Goal: Task Accomplishment & Management: Complete application form

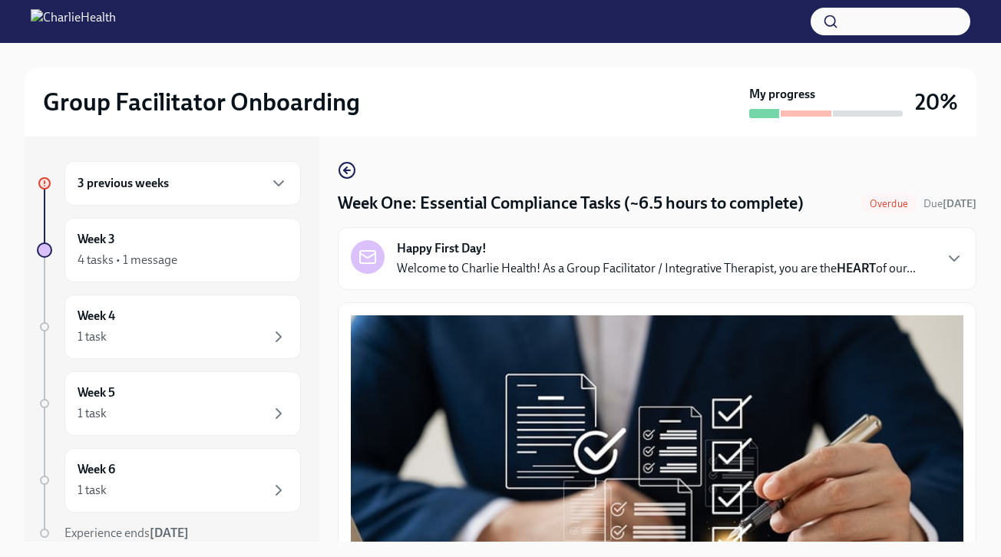
click at [177, 193] on div "3 previous weeks" at bounding box center [182, 183] width 236 height 45
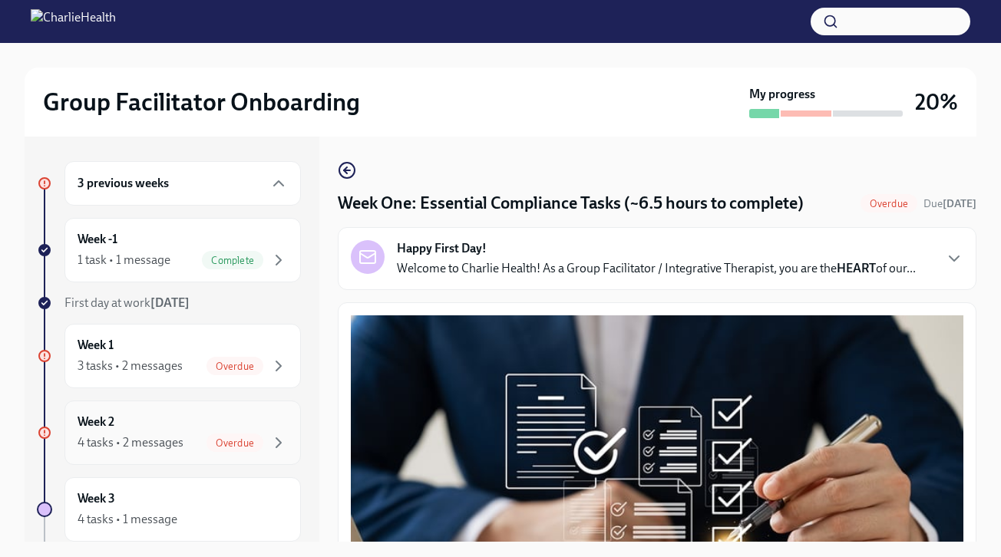
click at [168, 432] on div "Week 2 4 tasks • 2 messages Overdue" at bounding box center [183, 433] width 210 height 38
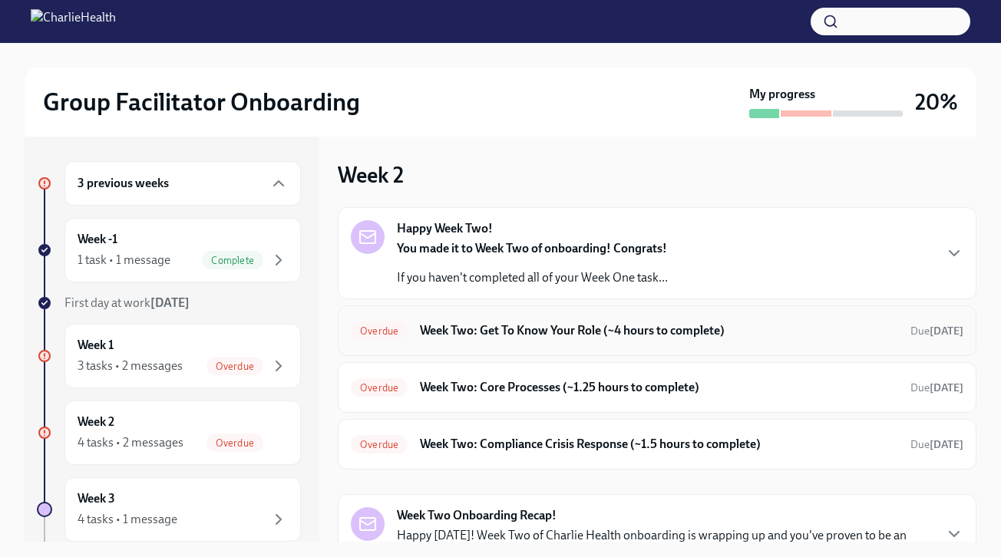
click at [543, 338] on h6 "Week Two: Get To Know Your Role (~4 hours to complete)" at bounding box center [659, 330] width 478 height 17
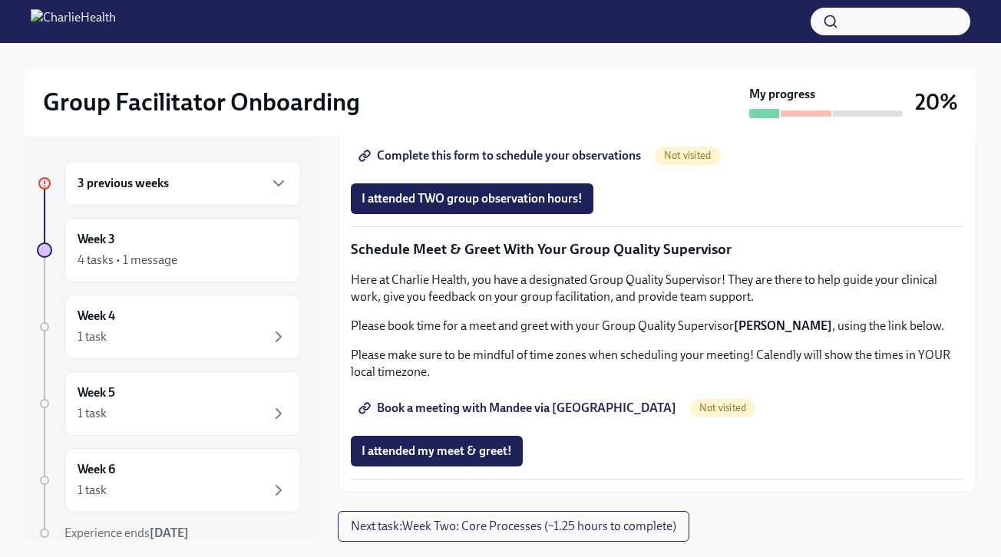
scroll to position [1123, 0]
click at [479, 128] on link "Group Observation Instructions" at bounding box center [454, 112] width 206 height 31
click at [558, 411] on span "Book a meeting with Mandee via [GEOGRAPHIC_DATA]" at bounding box center [518, 408] width 315 height 15
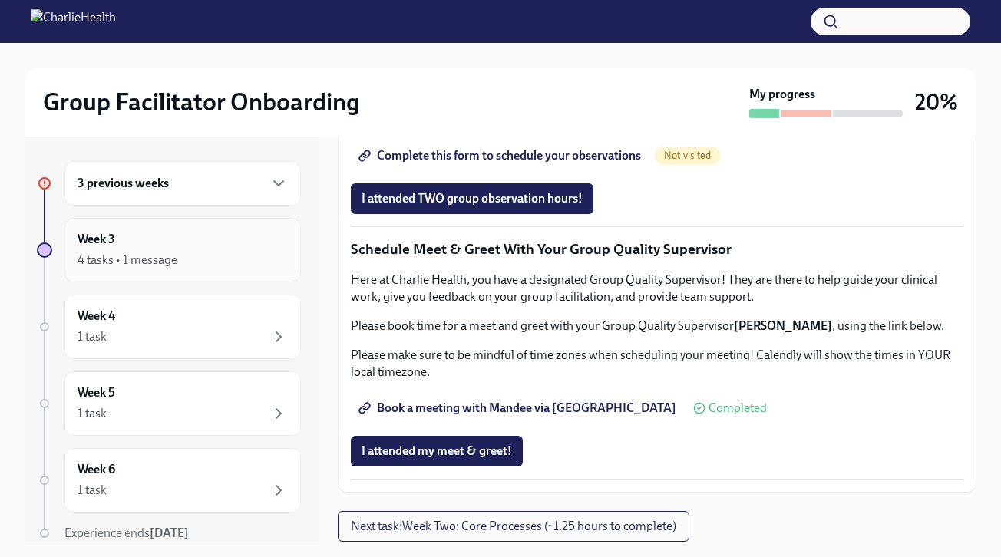
click at [189, 252] on div "4 tasks • 1 message" at bounding box center [183, 260] width 210 height 18
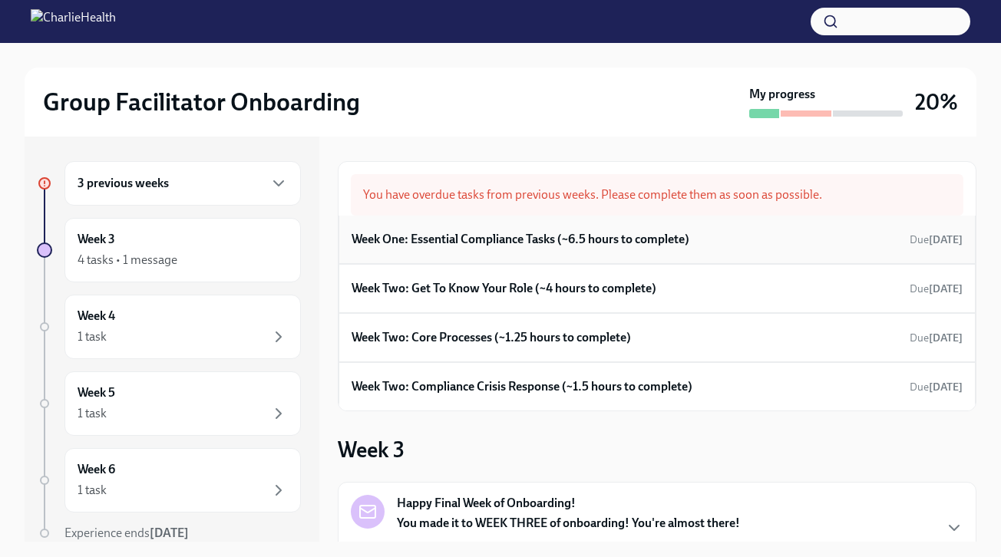
click at [525, 242] on h6 "Week One: Essential Compliance Tasks (~6.5 hours to complete)" at bounding box center [520, 239] width 338 height 17
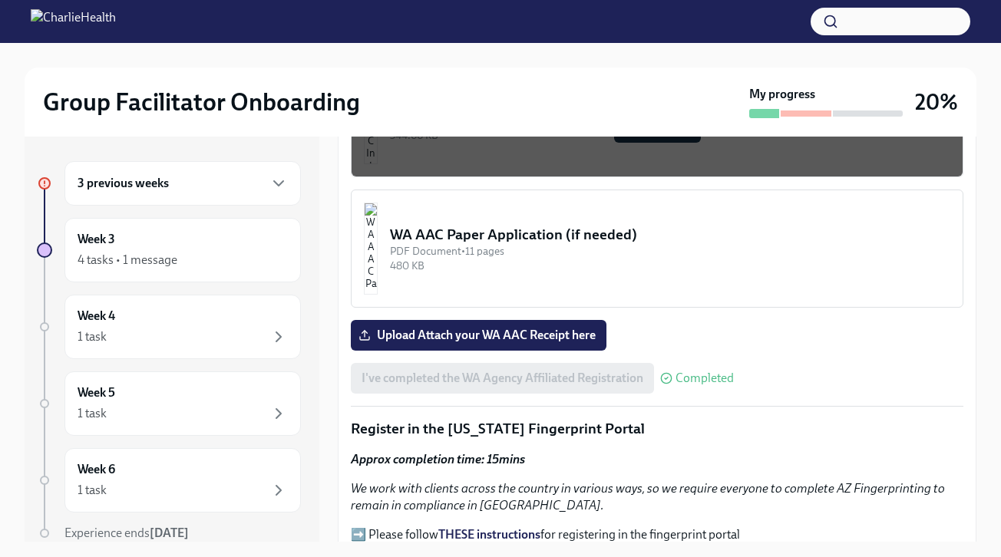
scroll to position [1400, 0]
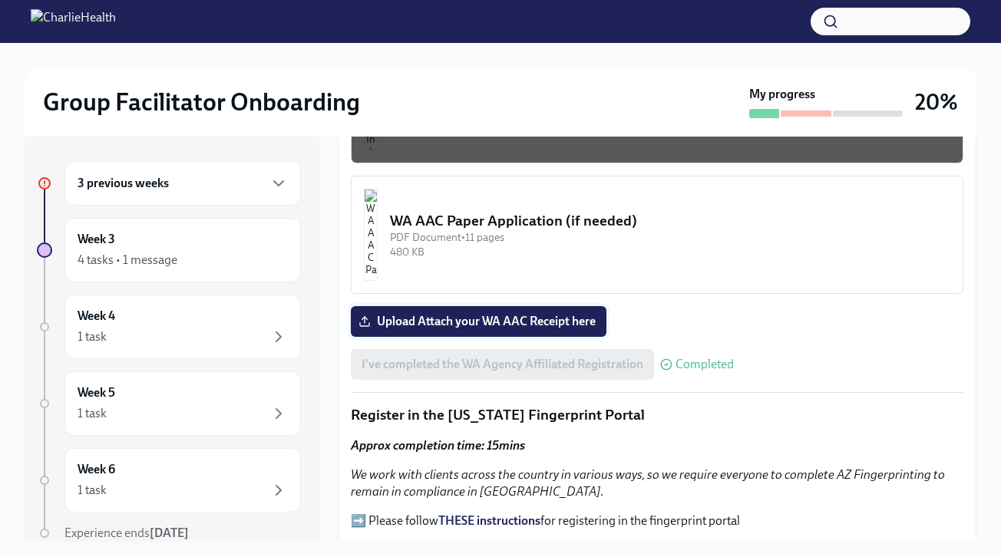
click at [528, 327] on span "Upload Attach your WA AAC Receipt here" at bounding box center [478, 321] width 234 height 15
click at [0, 0] on input "Upload Attach your WA AAC Receipt here" at bounding box center [0, 0] width 0 height 0
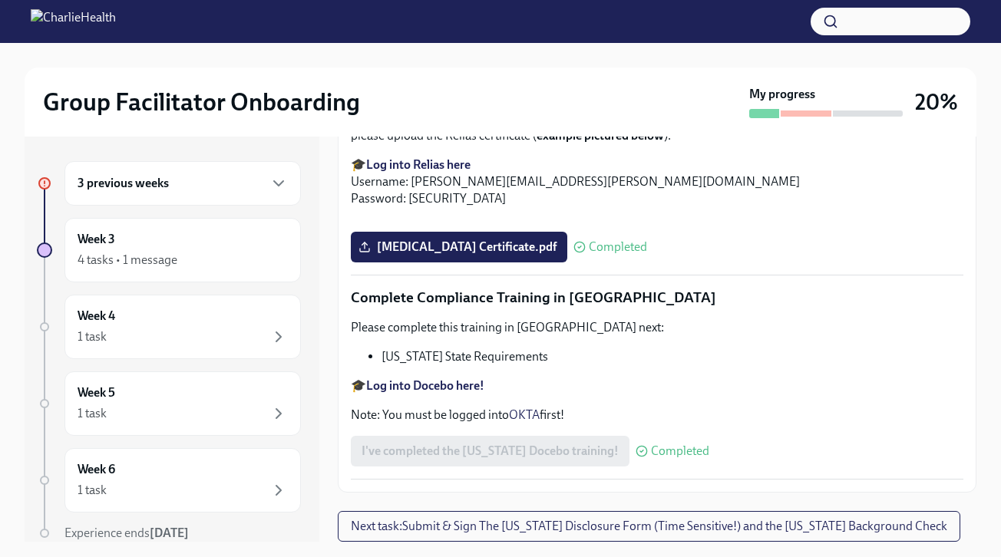
scroll to position [3425, 0]
click at [193, 181] on div "3 previous weeks" at bounding box center [183, 183] width 210 height 18
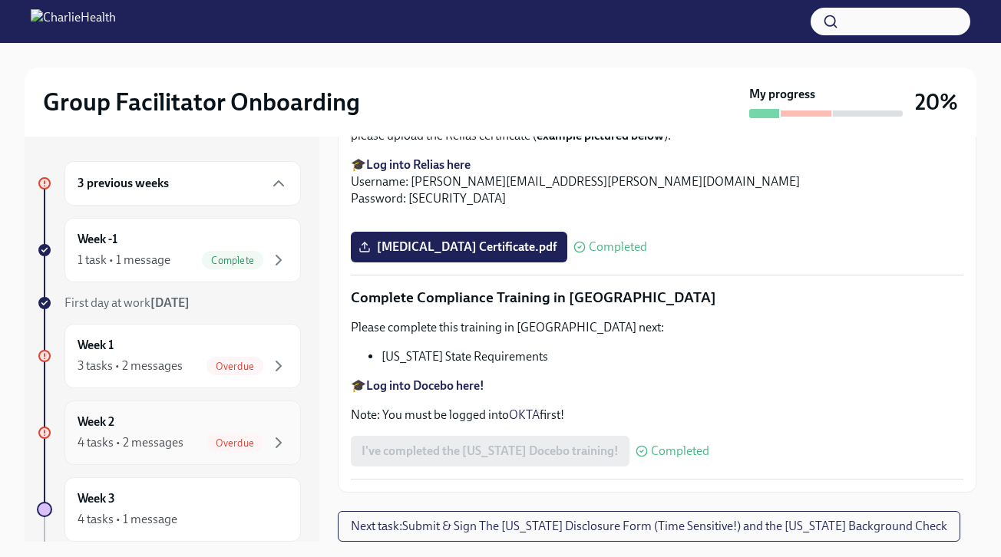
click at [183, 432] on div "Week 2 4 tasks • 2 messages Overdue" at bounding box center [183, 433] width 210 height 38
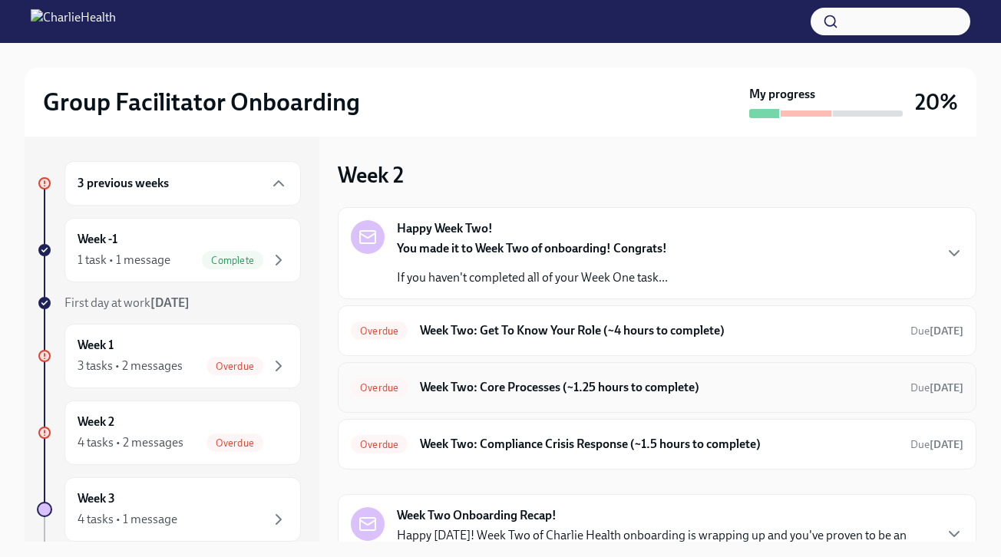
click at [513, 390] on h6 "Week Two: Core Processes (~1.25 hours to complete)" at bounding box center [659, 387] width 478 height 17
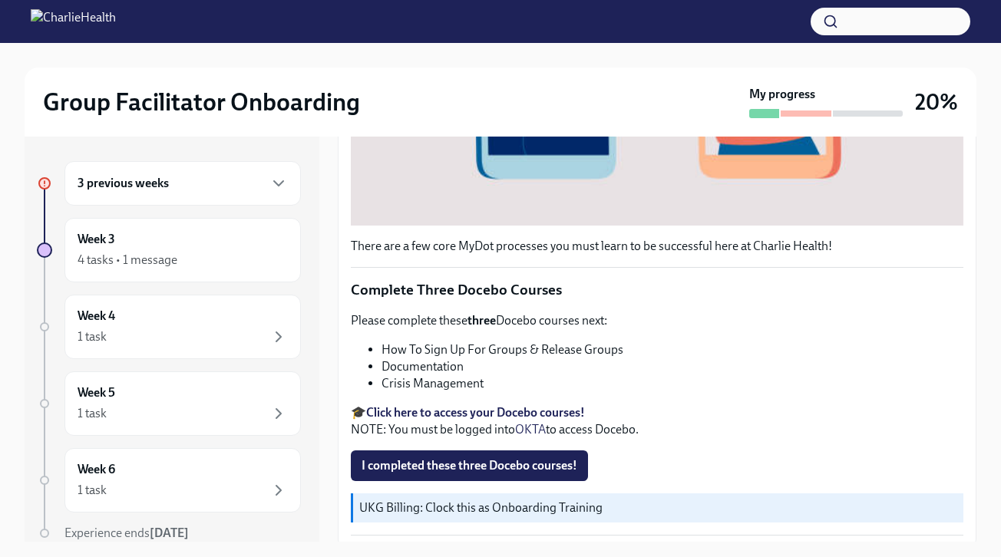
scroll to position [583, 0]
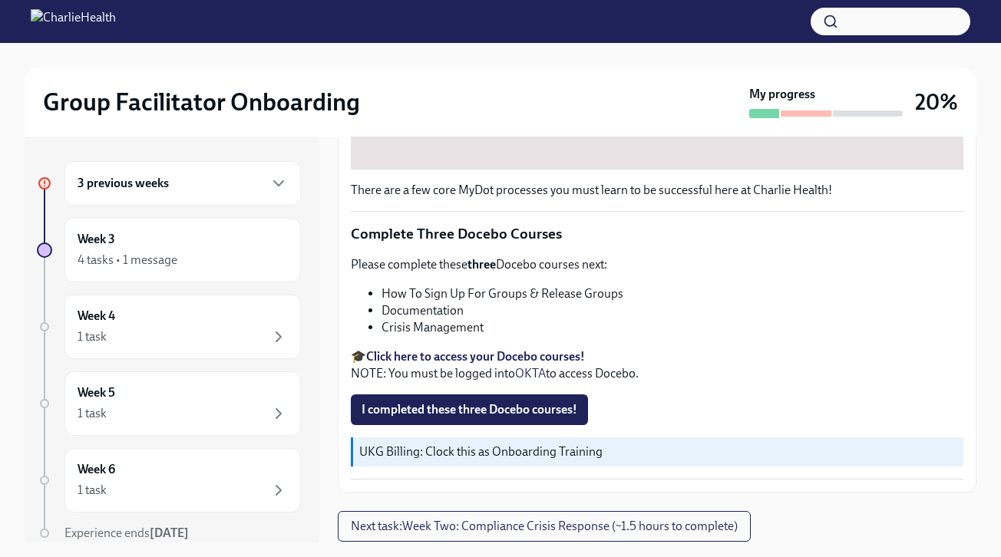
click at [492, 358] on strong "Click here to access your Docebo courses!" at bounding box center [475, 356] width 219 height 15
